Goal: Task Accomplishment & Management: Use online tool/utility

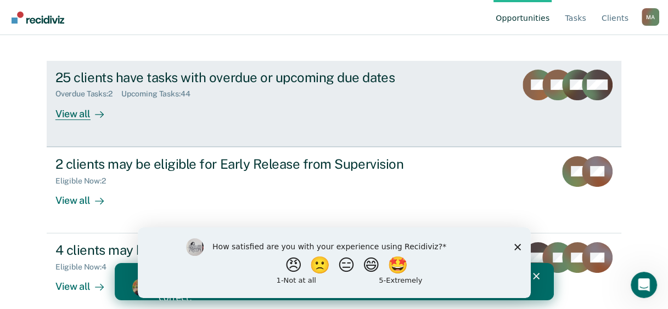
scroll to position [112, 0]
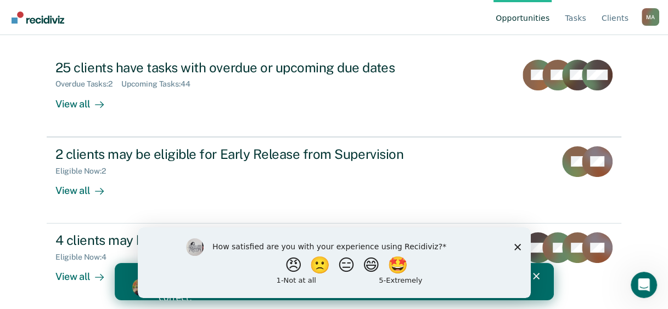
click at [516, 246] on polygon "Close survey" at bounding box center [516, 247] width 7 height 7
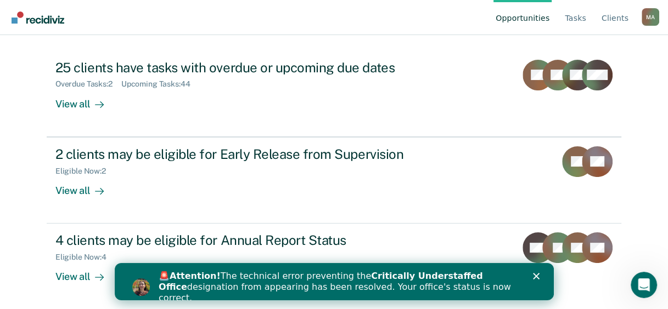
click at [534, 276] on icon "Close" at bounding box center [535, 276] width 7 height 7
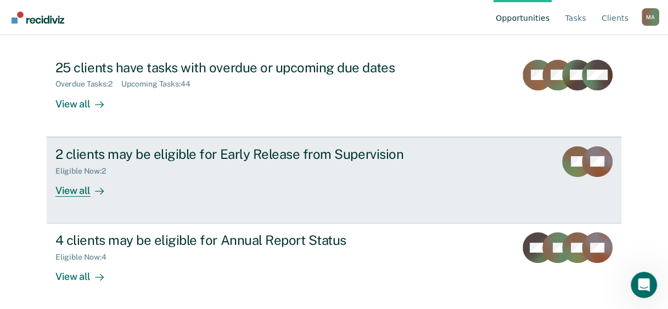
click at [77, 194] on div "View all" at bounding box center [85, 186] width 61 height 21
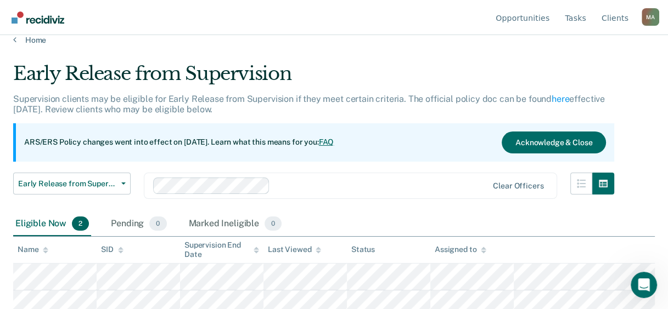
scroll to position [20, 0]
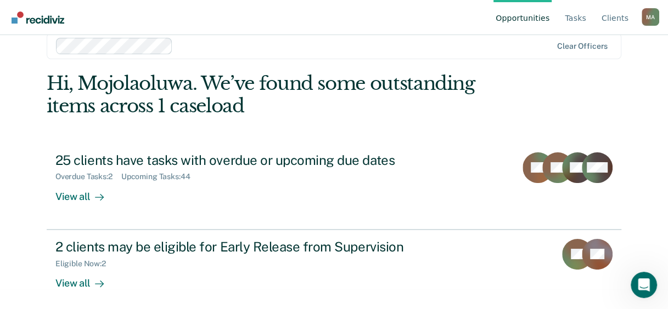
scroll to position [112, 0]
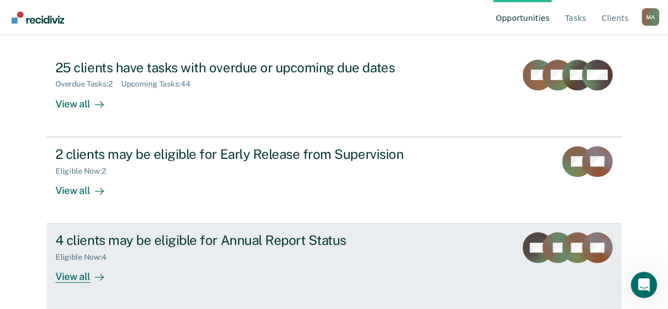
click at [71, 278] on div "View all" at bounding box center [85, 272] width 61 height 21
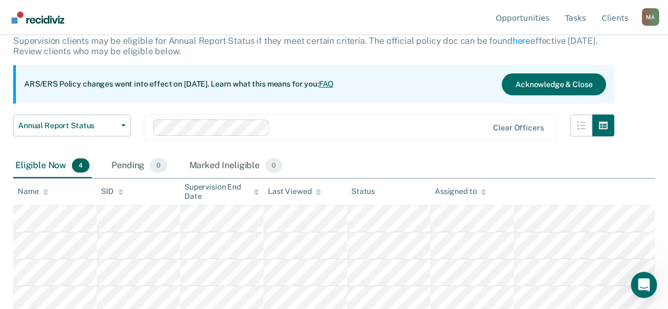
scroll to position [74, 0]
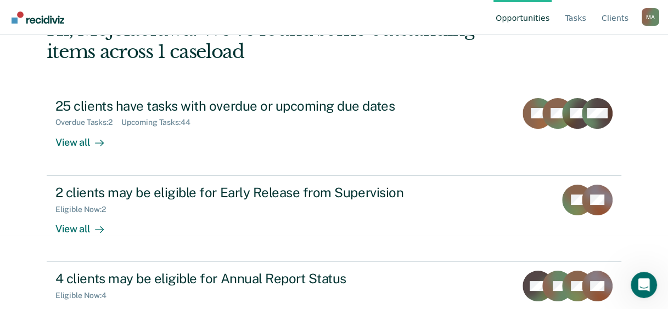
scroll to position [112, 0]
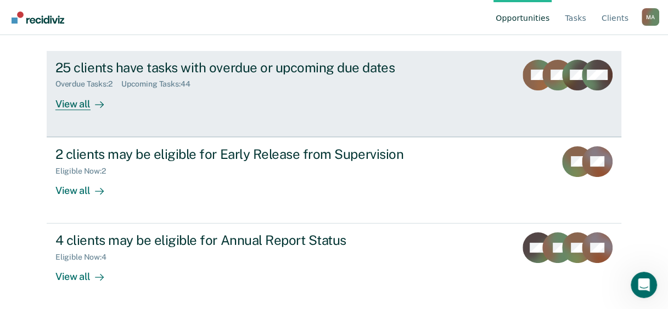
click at [64, 108] on div "View all" at bounding box center [85, 99] width 61 height 21
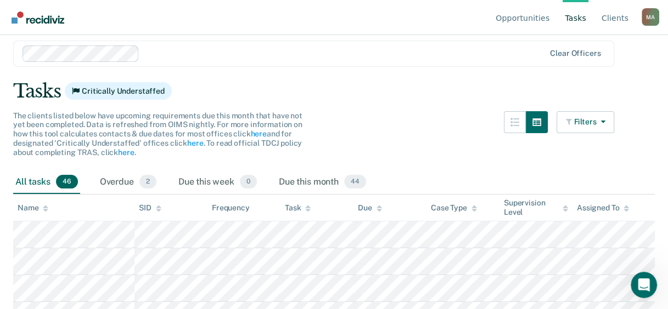
scroll to position [55, 0]
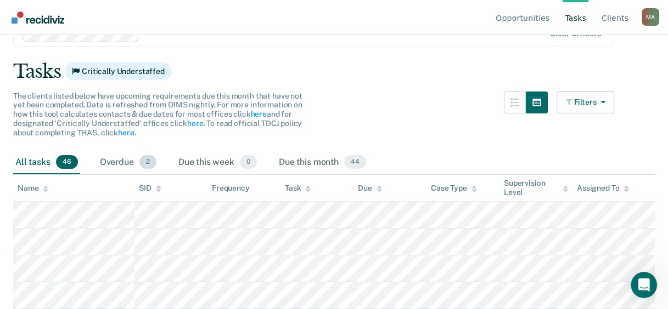
click at [150, 160] on span "2" at bounding box center [147, 162] width 17 height 14
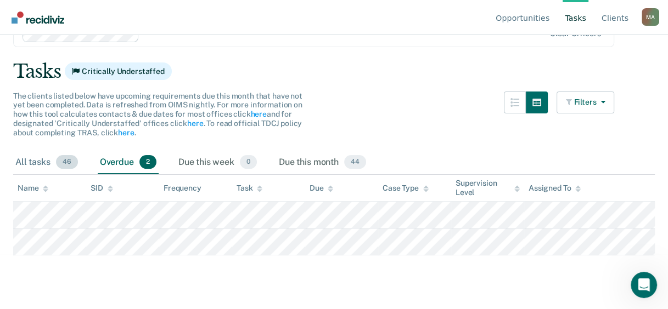
click at [66, 162] on span "46" at bounding box center [67, 162] width 22 height 14
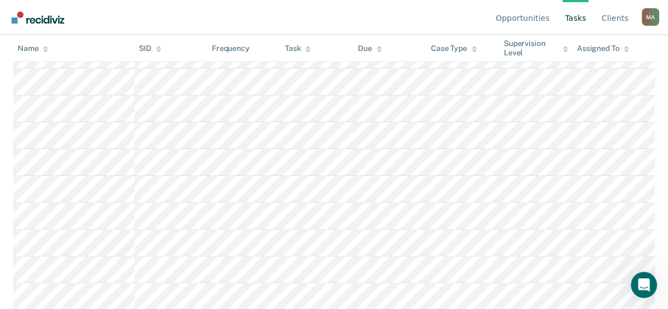
scroll to position [78, 0]
